Goal: Obtain resource: Download file/media

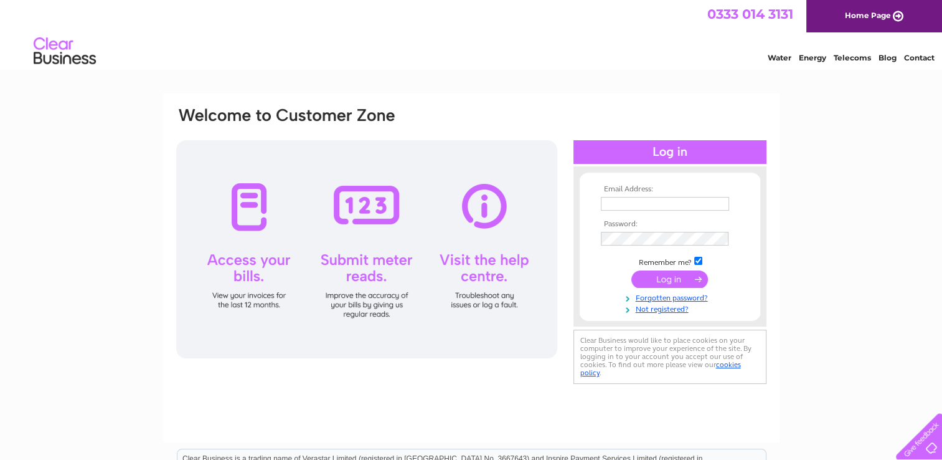
type input "kennedyjames@btinternet.com"
click at [687, 273] on input "submit" at bounding box center [669, 278] width 77 height 17
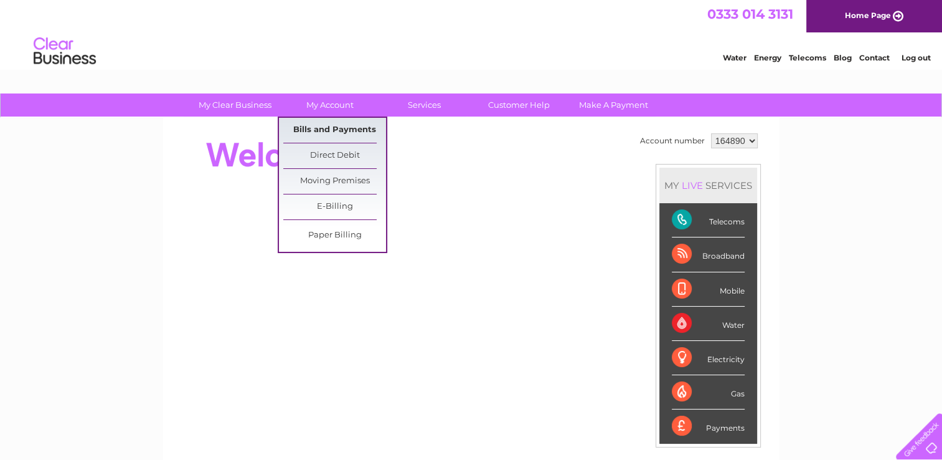
click at [333, 125] on link "Bills and Payments" at bounding box center [334, 130] width 103 height 25
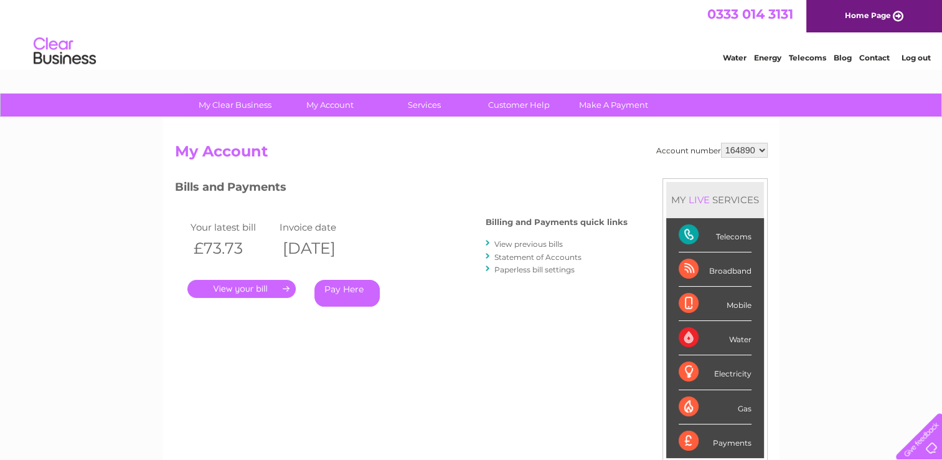
click at [522, 242] on link "View previous bills" at bounding box center [528, 243] width 68 height 9
click at [540, 243] on link "View previous bills" at bounding box center [528, 243] width 68 height 9
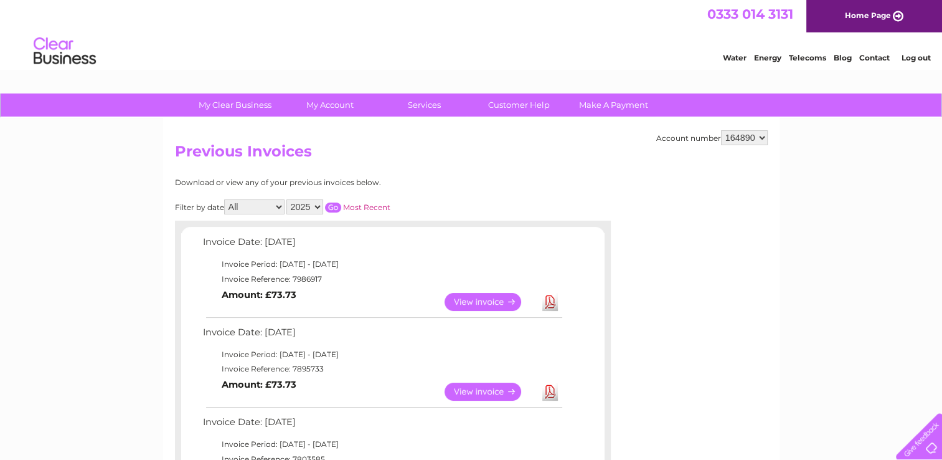
click at [550, 300] on link "Download" at bounding box center [550, 302] width 16 height 18
